Goal: Task Accomplishment & Management: Complete application form

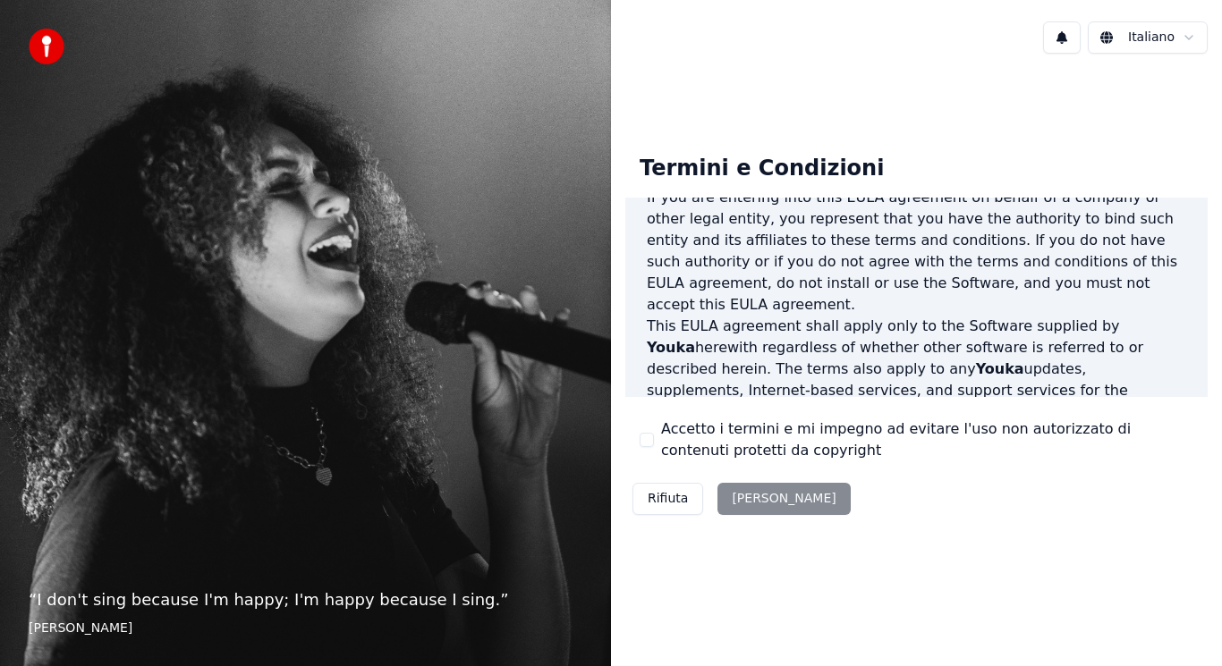
scroll to position [358, 0]
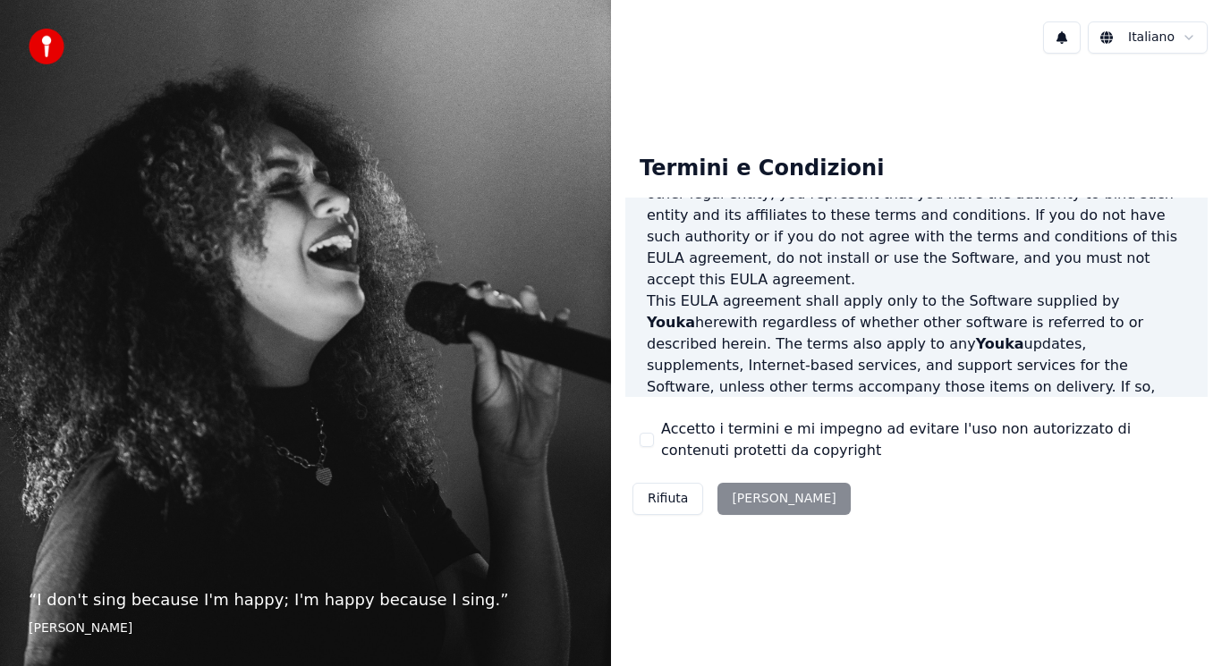
click at [752, 500] on div "Rifiuta [PERSON_NAME]" at bounding box center [741, 499] width 233 height 47
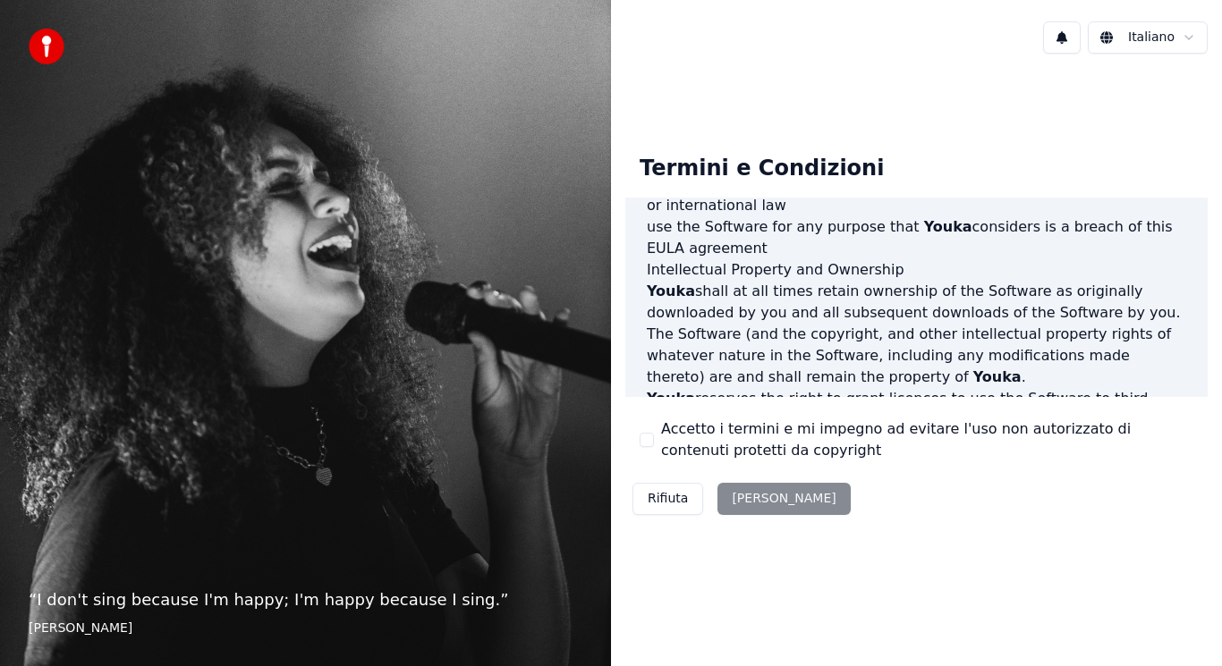
scroll to position [1217, 0]
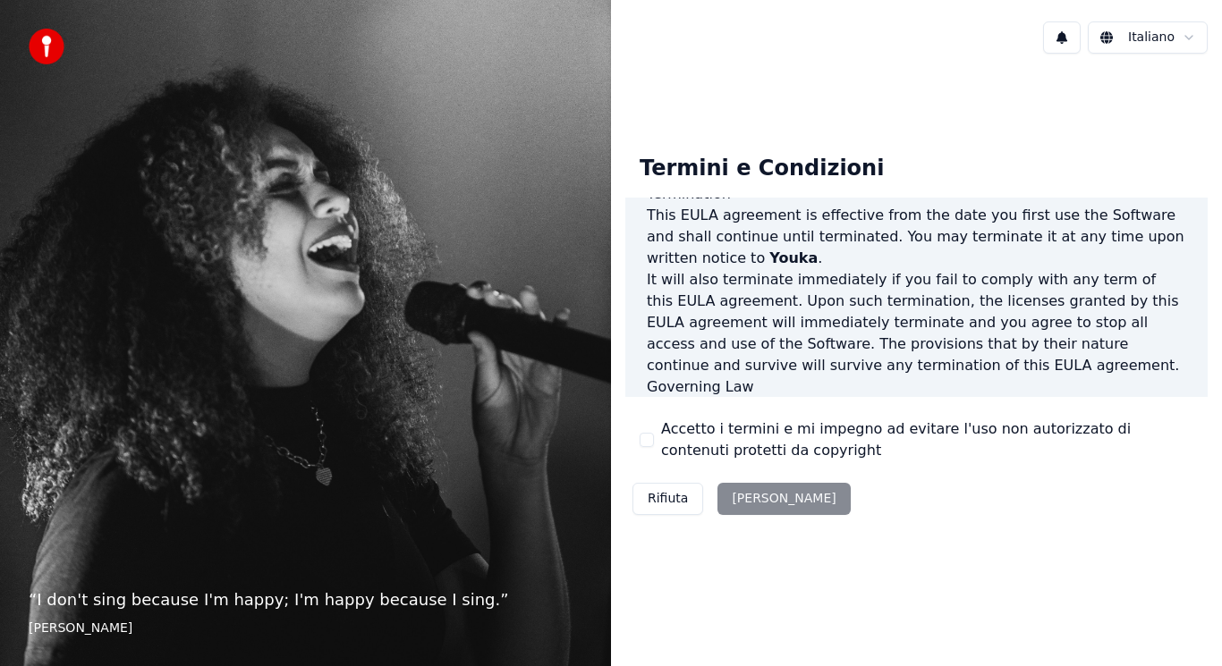
click at [751, 505] on div "Rifiuta [PERSON_NAME]" at bounding box center [741, 499] width 233 height 47
click at [710, 423] on label "Accetto i termini e mi impegno ad evitare l'uso non autorizzato di contenuti pr…" at bounding box center [927, 440] width 532 height 43
click at [654, 433] on button "Accetto i termini e mi impegno ad evitare l'uso non autorizzato di contenuti pr…" at bounding box center [647, 440] width 14 height 14
click at [758, 493] on button "[PERSON_NAME]" at bounding box center [783, 499] width 132 height 32
